Goal: Task Accomplishment & Management: Use online tool/utility

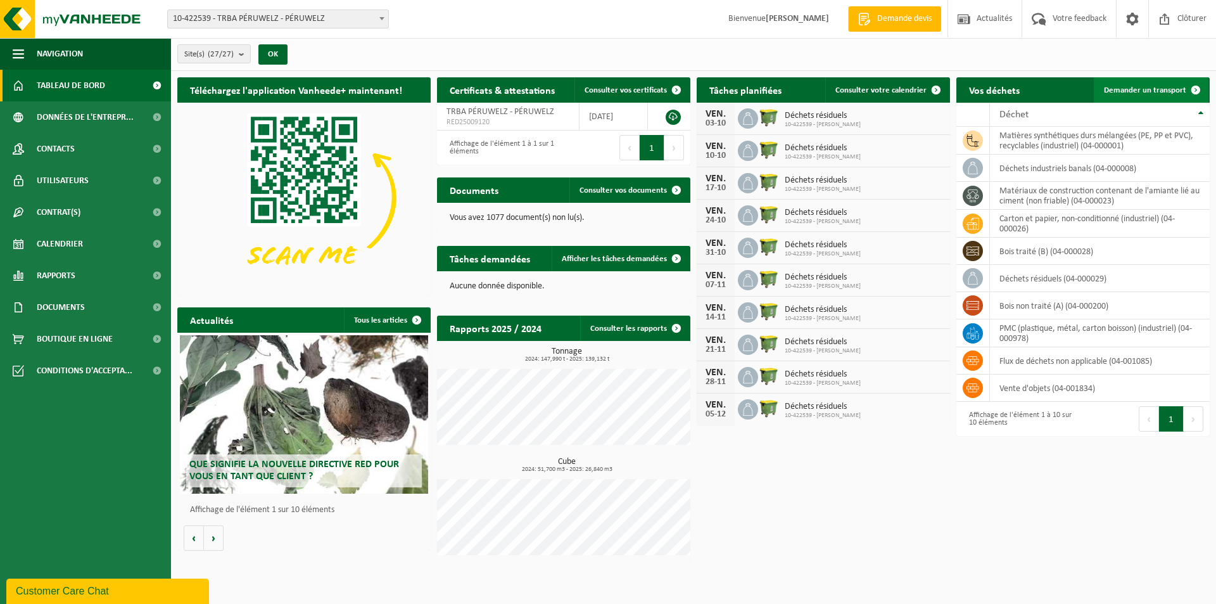
drag, startPoint x: 1177, startPoint y: 85, endPoint x: 1178, endPoint y: 101, distance: 15.8
click at [1178, 86] on span "Demander un transport" at bounding box center [1145, 90] width 82 height 8
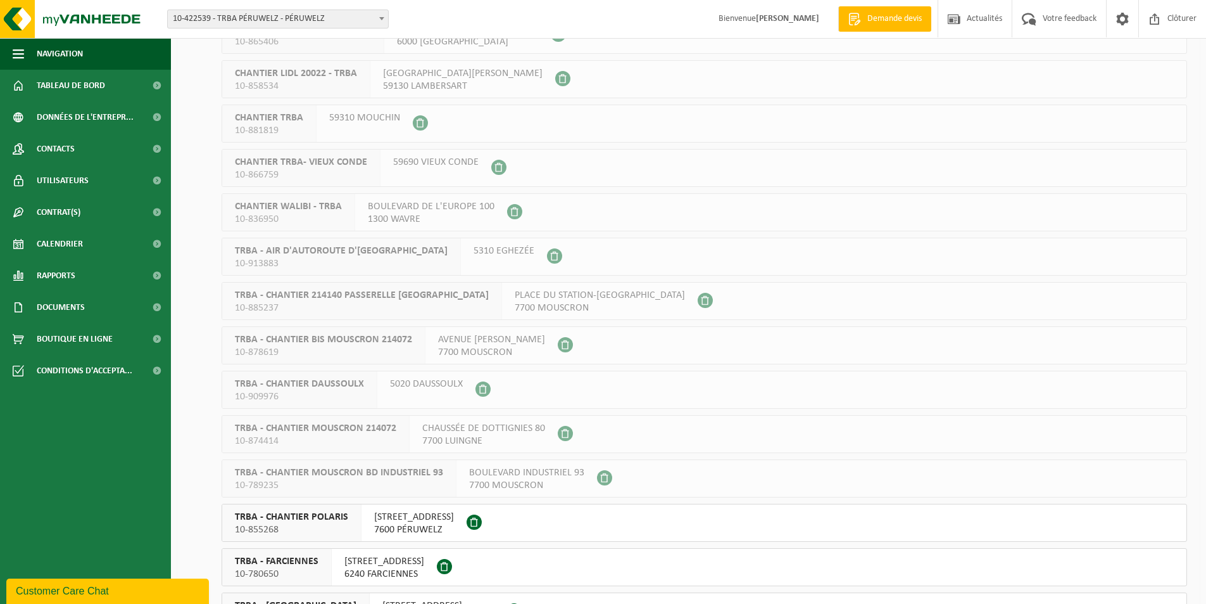
scroll to position [380, 0]
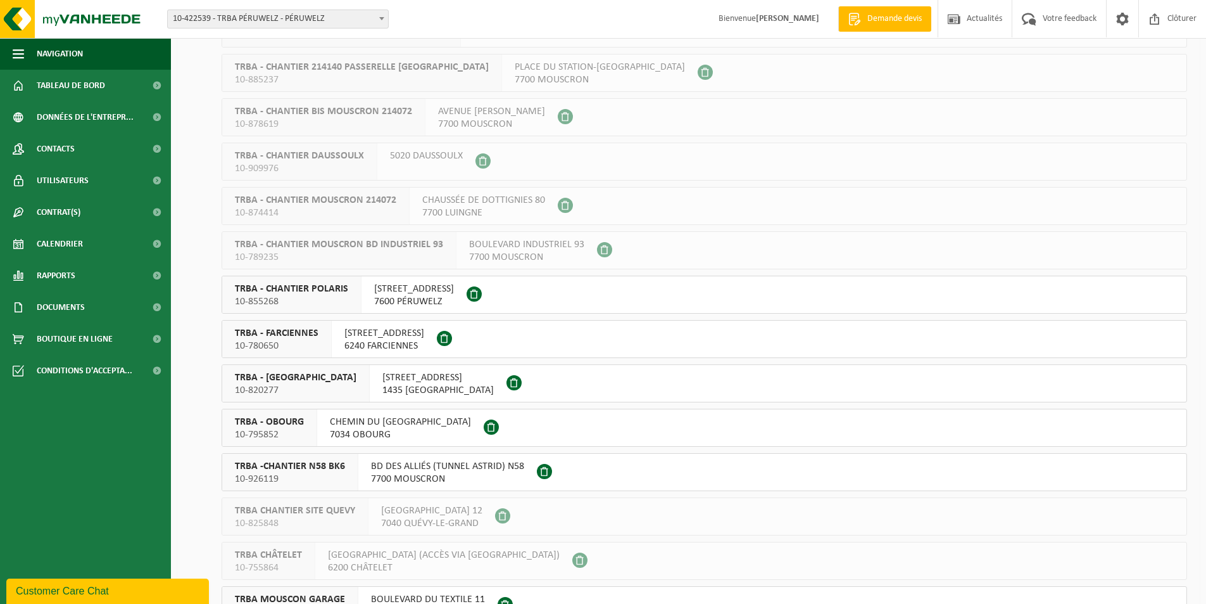
click at [467, 294] on div "RUE DU GRAND VENT 3 7600 PÉRUWELZ" at bounding box center [414, 294] width 105 height 37
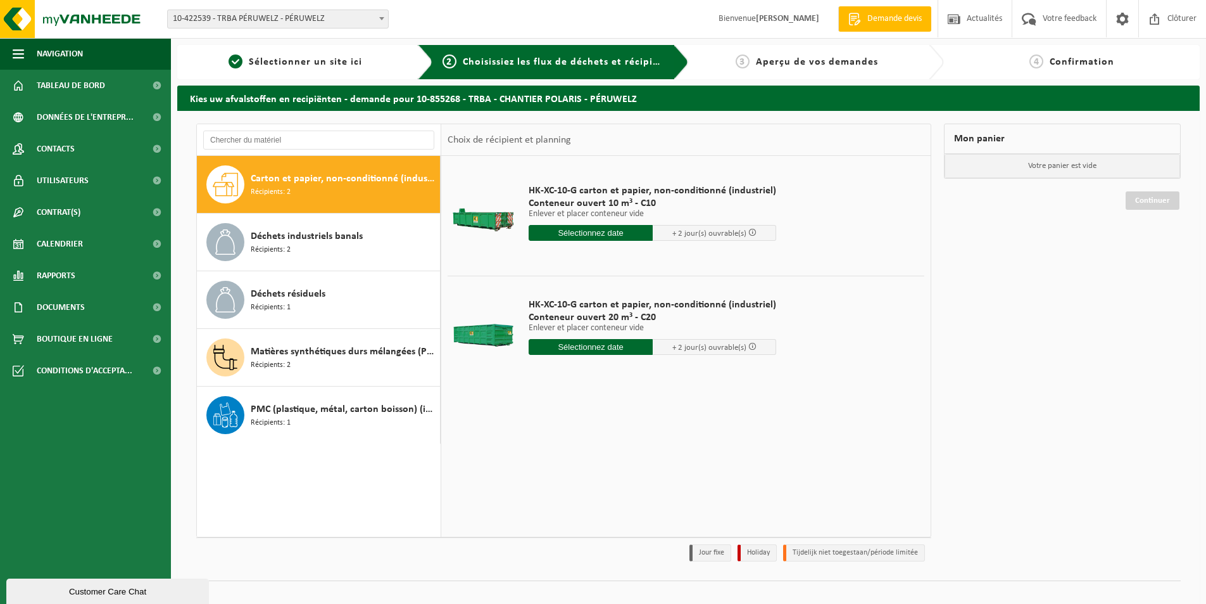
click at [1178, 376] on div "Mon panier Votre panier est vide Continuer" at bounding box center [1063, 345] width 250 height 444
click at [352, 248] on div "Déchets industriels banals Récipients: 2" at bounding box center [344, 242] width 186 height 38
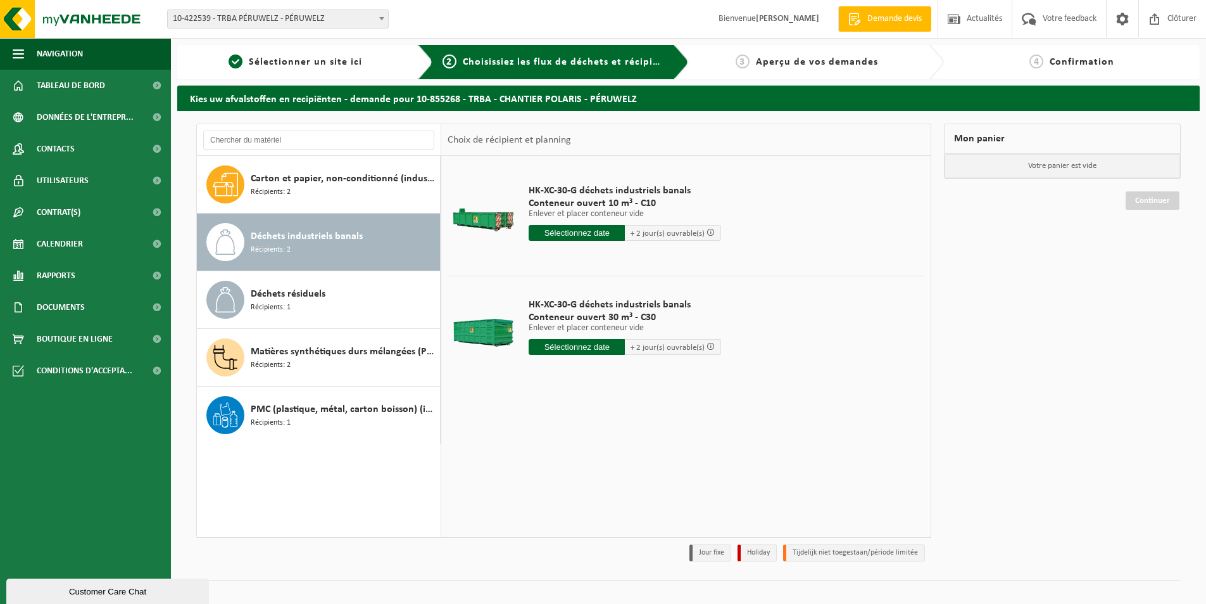
click at [567, 350] on input "text" at bounding box center [577, 347] width 96 height 16
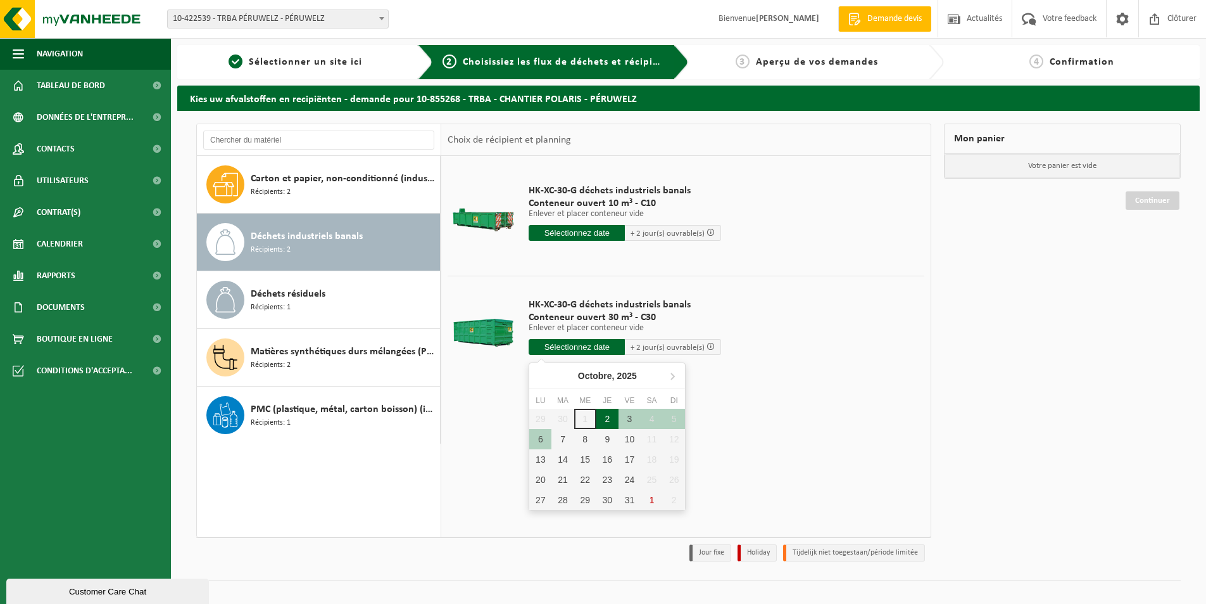
click at [604, 421] on div "2" at bounding box center [608, 418] width 22 height 20
type input "à partir de 2025-10-02"
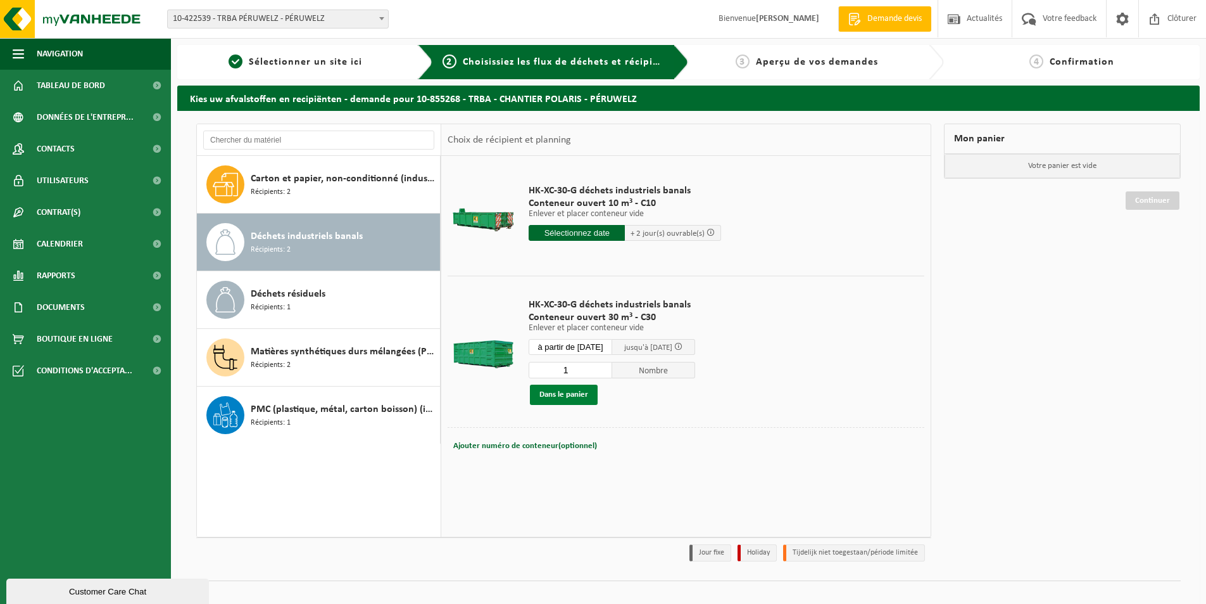
click at [577, 397] on button "Dans le panier" at bounding box center [564, 394] width 68 height 20
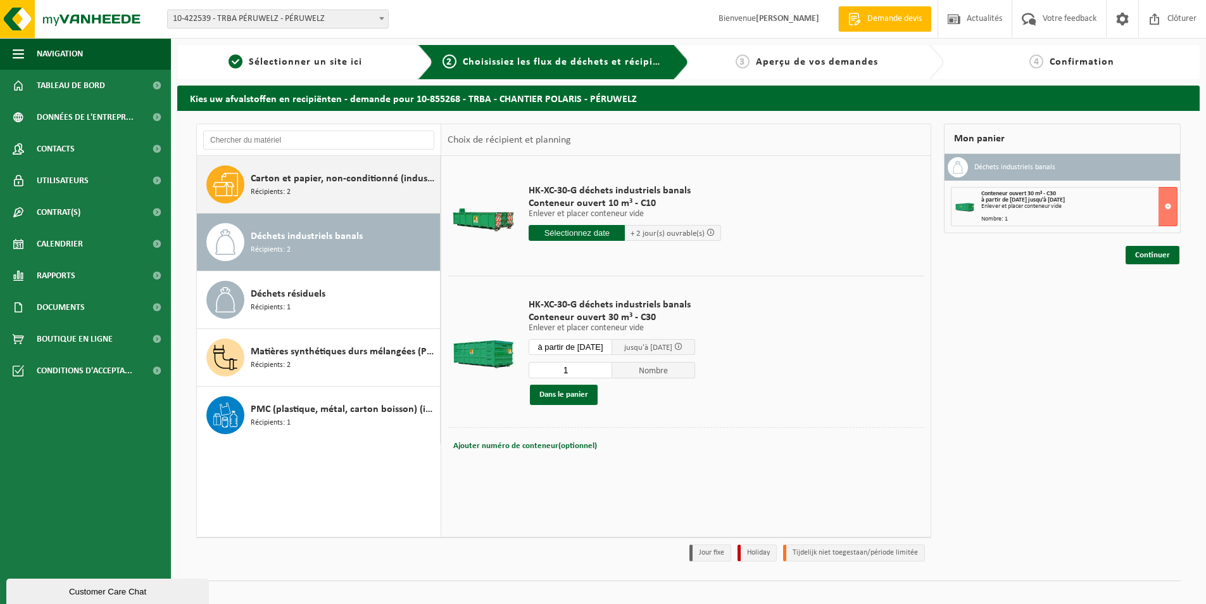
click at [264, 174] on span "Carton et papier, non-conditionné (industriel)" at bounding box center [344, 178] width 186 height 15
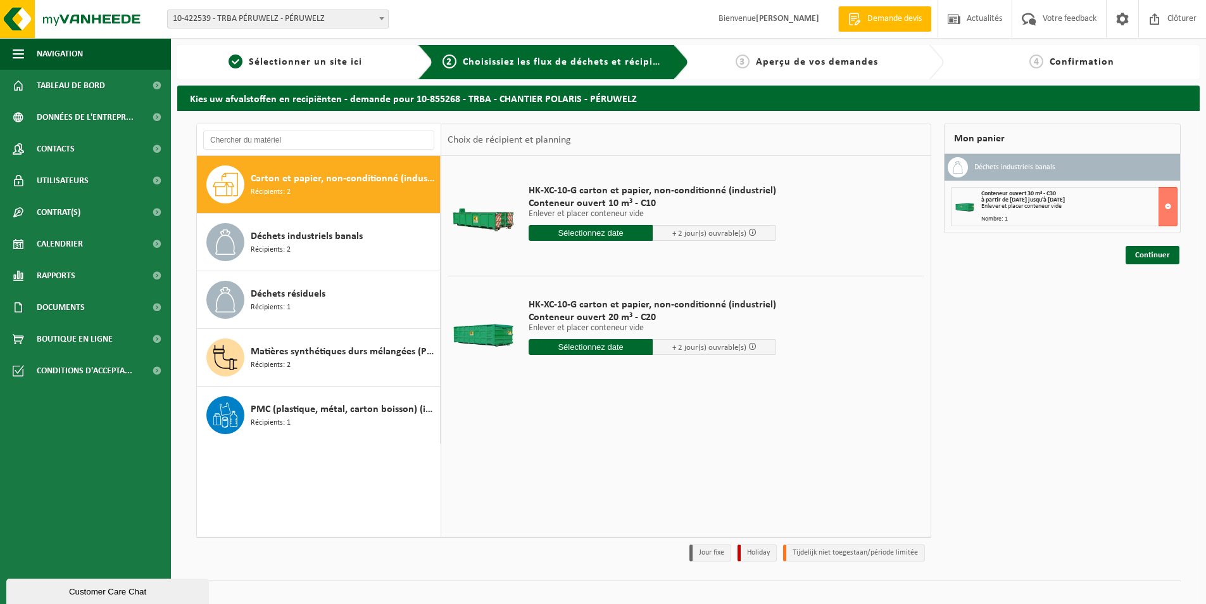
click at [582, 350] on input "text" at bounding box center [591, 347] width 124 height 16
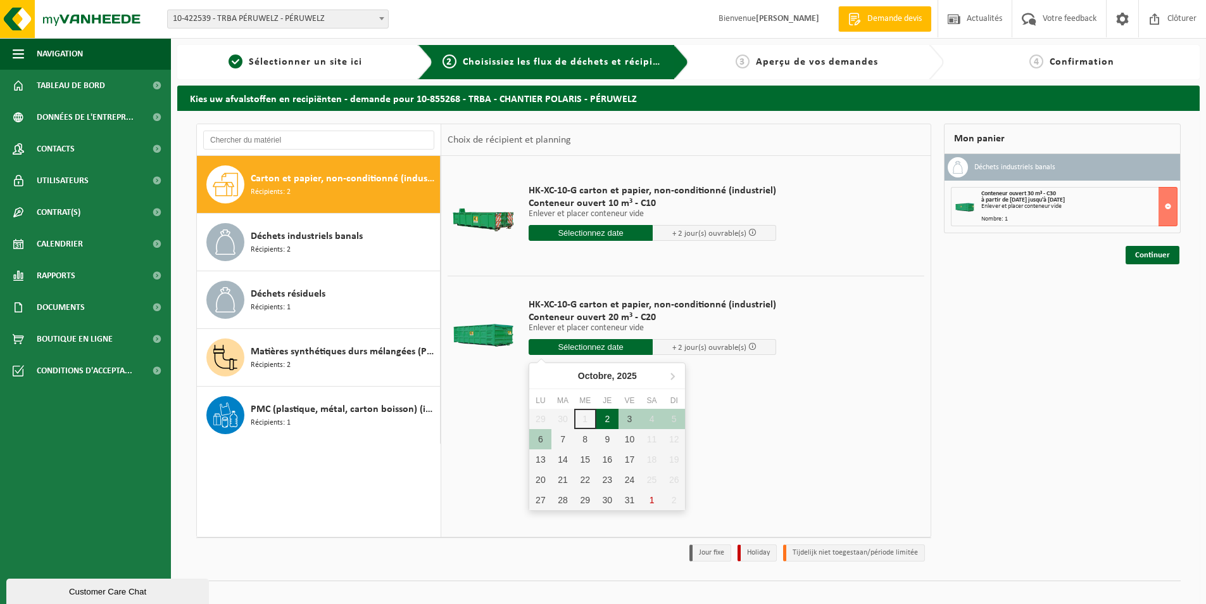
click at [603, 418] on div "2" at bounding box center [608, 418] width 22 height 20
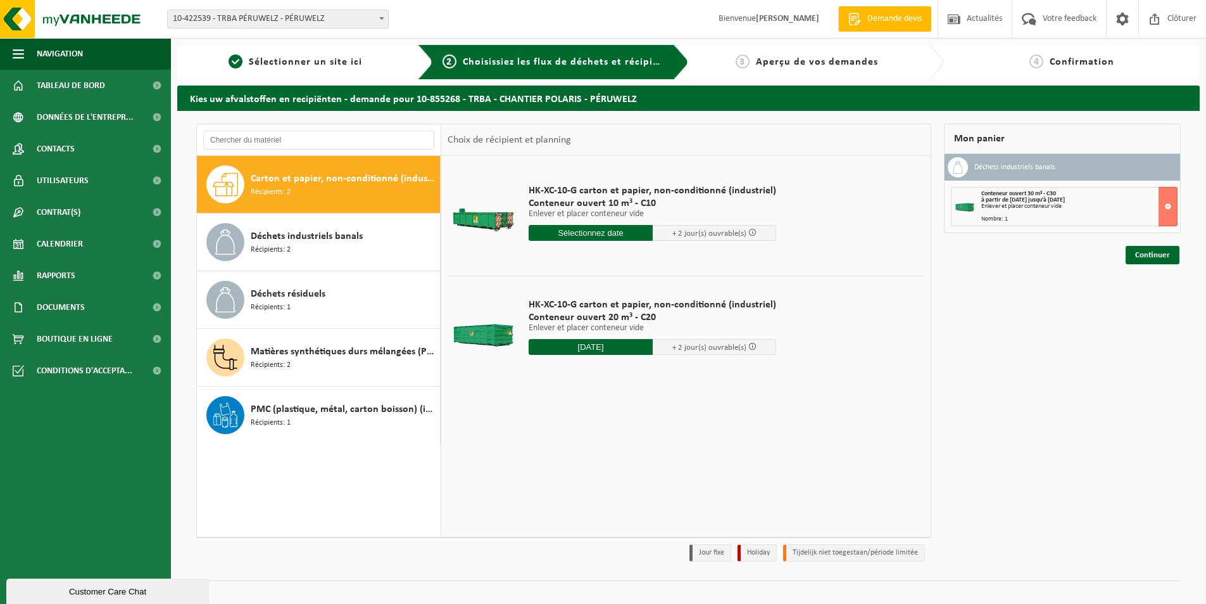
type input "à partir de 2025-10-02"
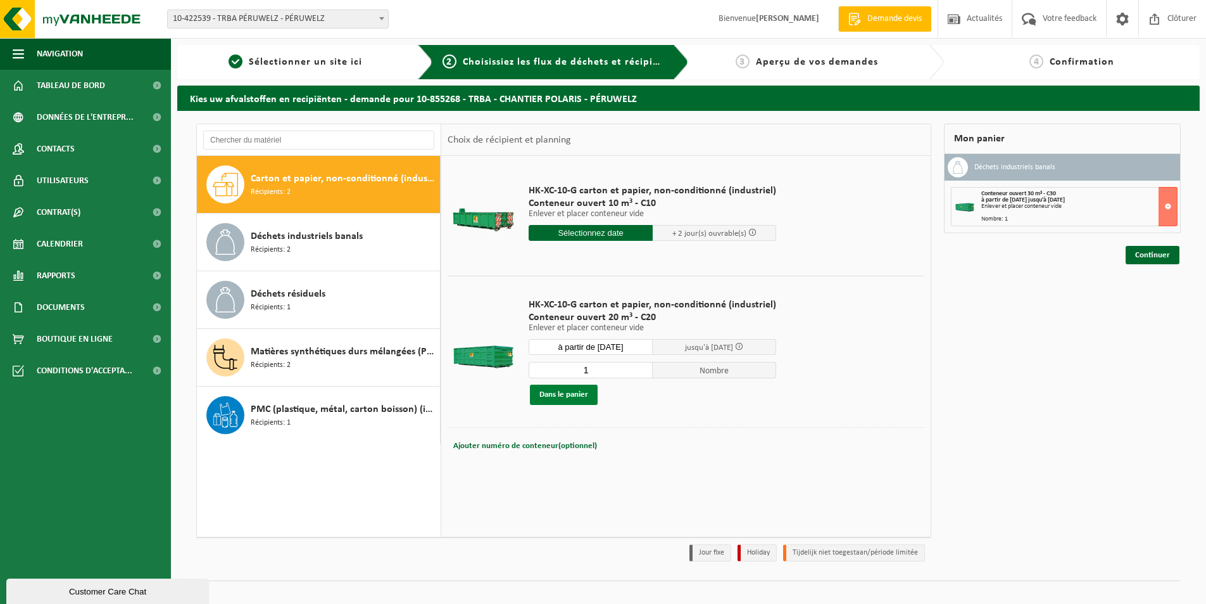
click at [565, 397] on button "Dans le panier" at bounding box center [564, 394] width 68 height 20
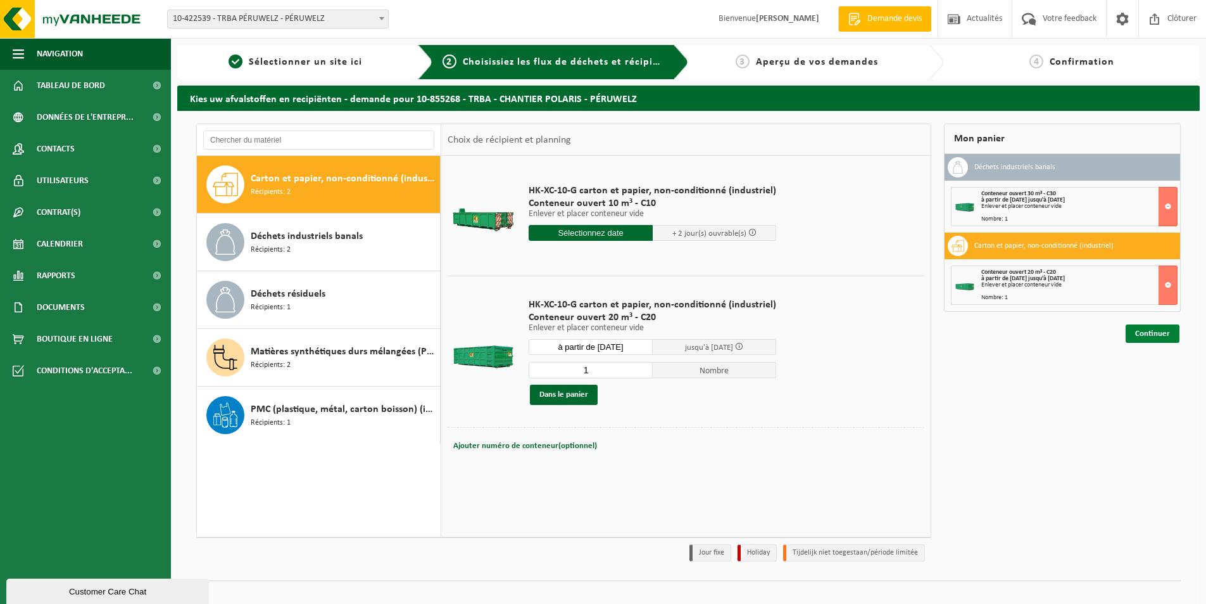
click at [1137, 331] on link "Continuer" at bounding box center [1153, 333] width 54 height 18
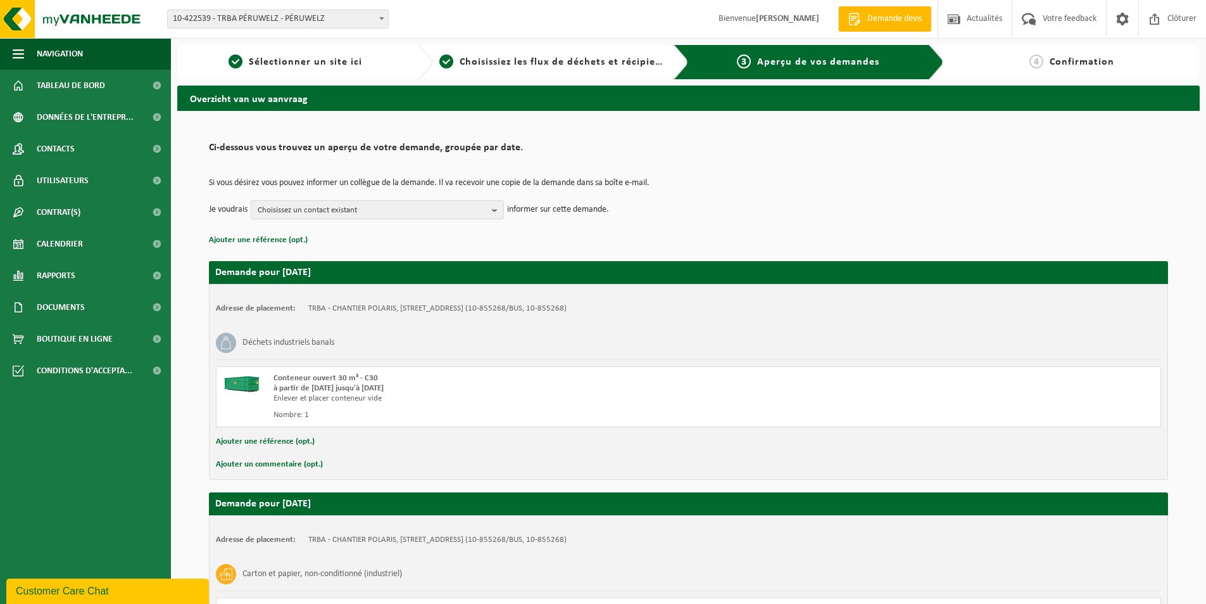
click at [282, 440] on button "Ajouter une référence (opt.)" at bounding box center [265, 441] width 99 height 16
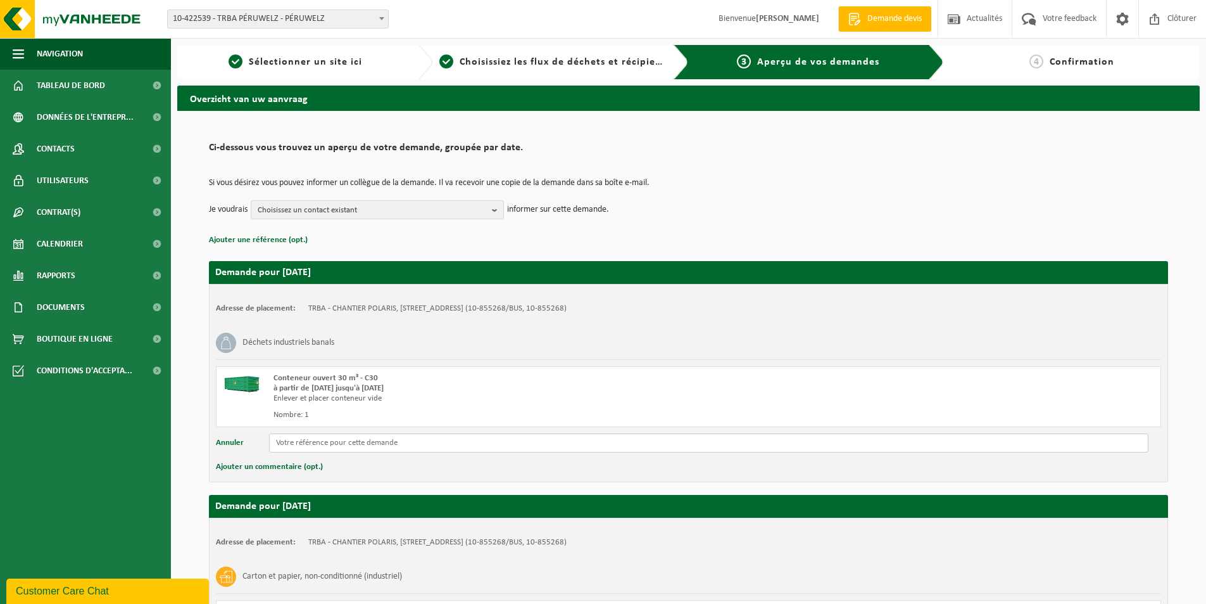
click at [286, 443] on input "text" at bounding box center [709, 442] width 880 height 19
drag, startPoint x: 331, startPoint y: 442, endPoint x: 236, endPoint y: 450, distance: 95.3
click at [239, 450] on div "Annuler TRBA / POL" at bounding box center [689, 442] width 946 height 19
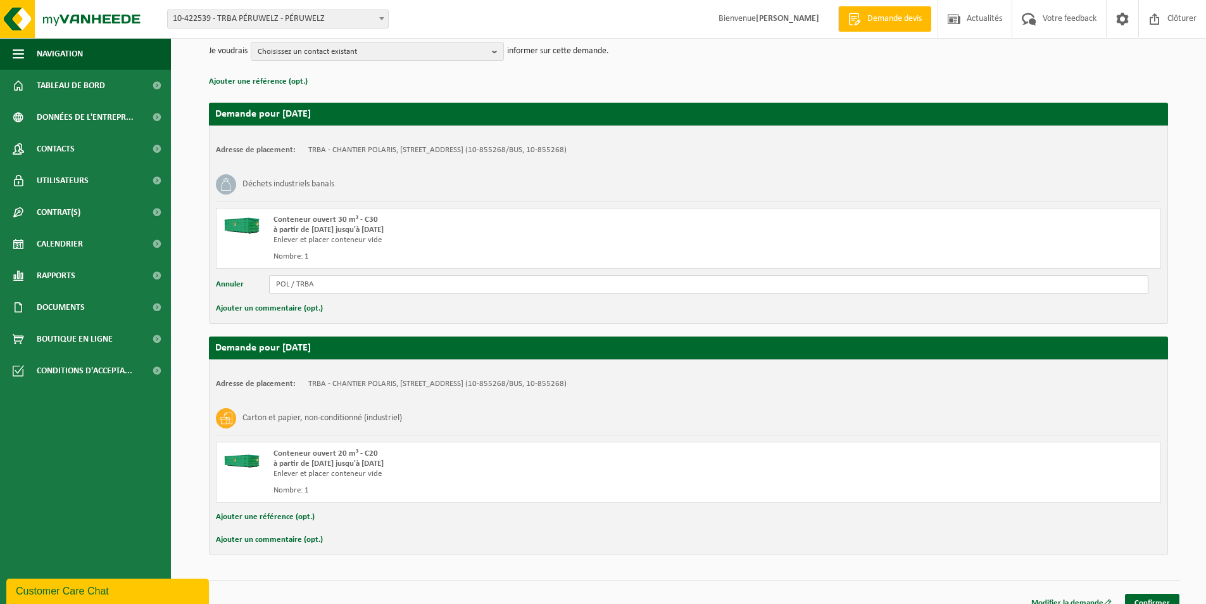
scroll to position [174, 0]
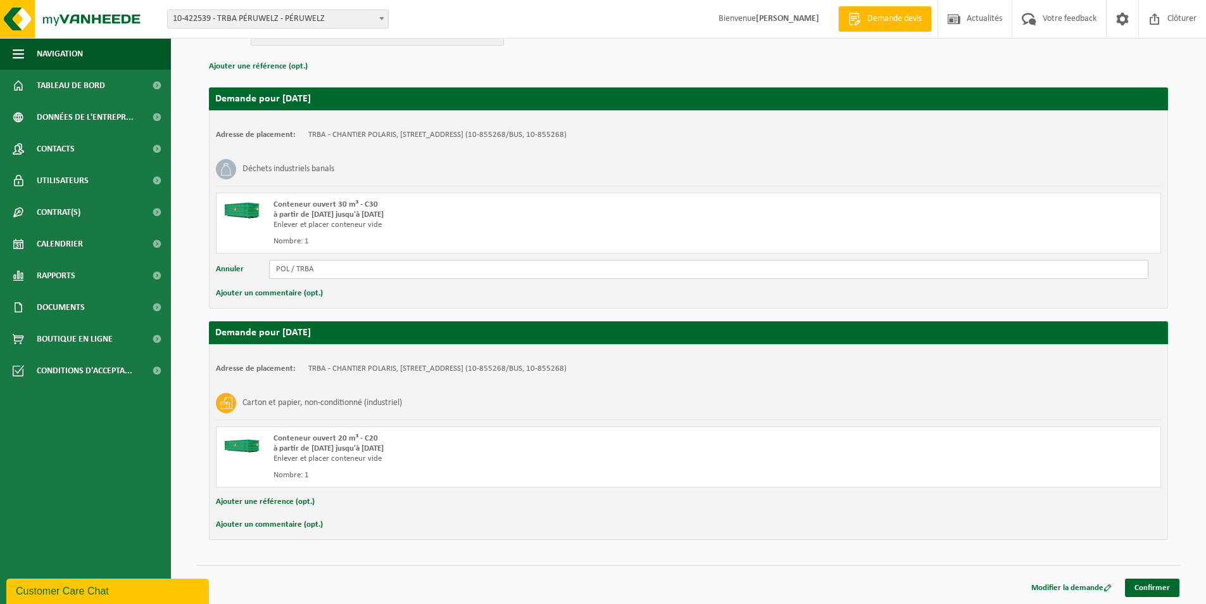
type input "POL / TRBA"
click at [243, 497] on button "Ajouter une référence (opt.)" at bounding box center [265, 501] width 99 height 16
click at [300, 502] on input "text" at bounding box center [709, 502] width 880 height 19
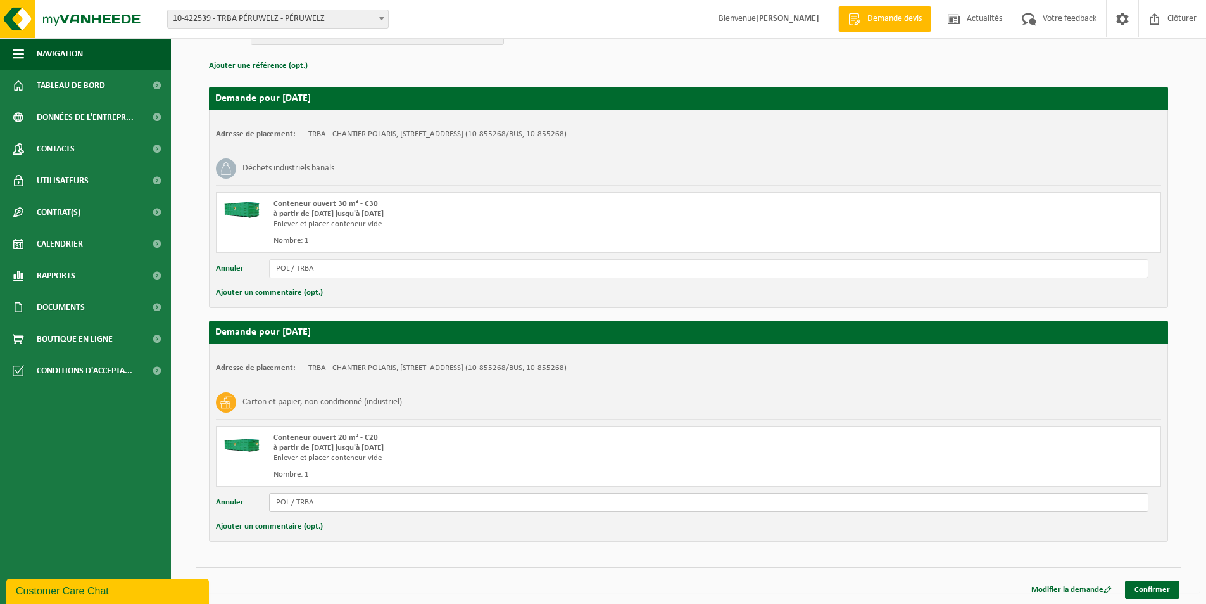
scroll to position [176, 0]
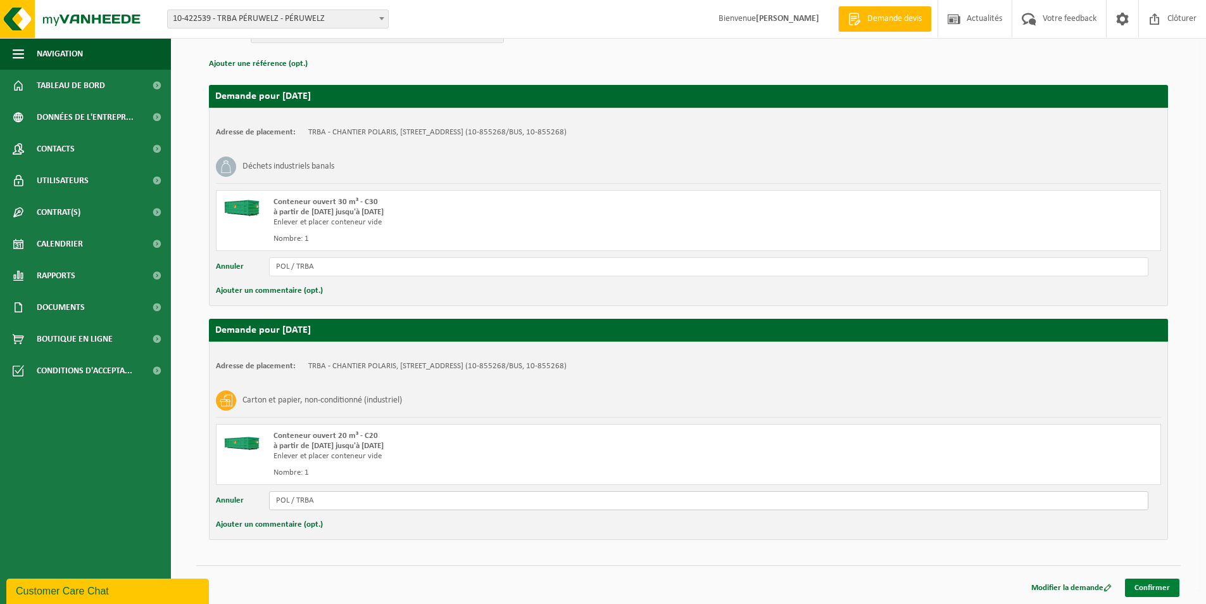
type input "POL / TRBA"
click at [1167, 586] on link "Confirmer" at bounding box center [1152, 587] width 54 height 18
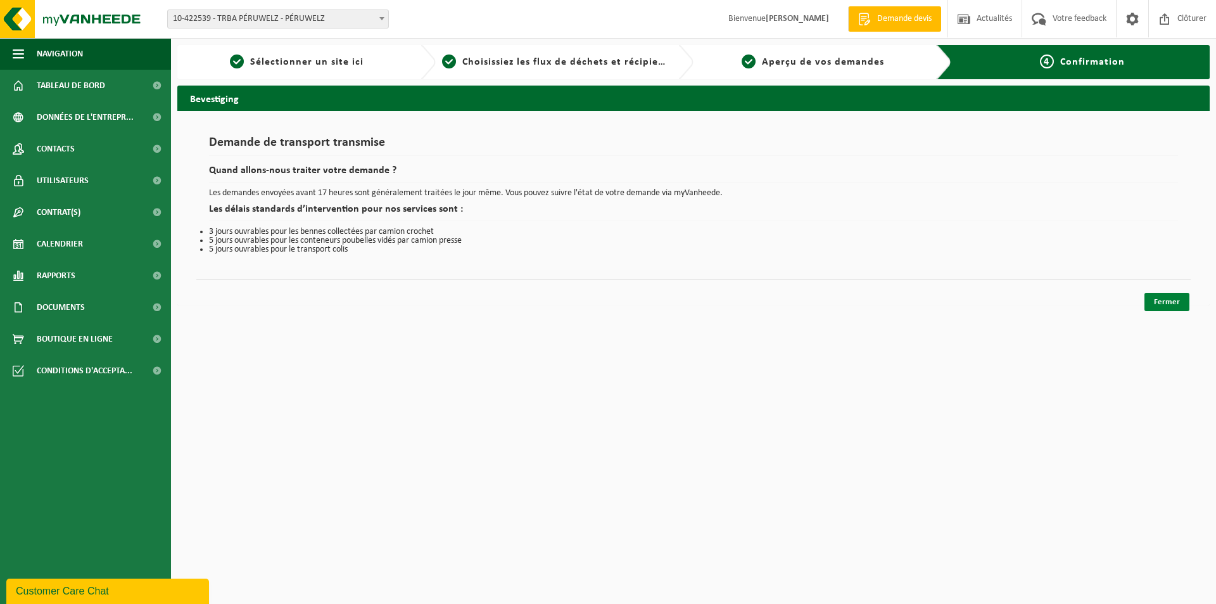
click at [1156, 303] on link "Fermer" at bounding box center [1166, 302] width 45 height 18
